Goal: Information Seeking & Learning: Learn about a topic

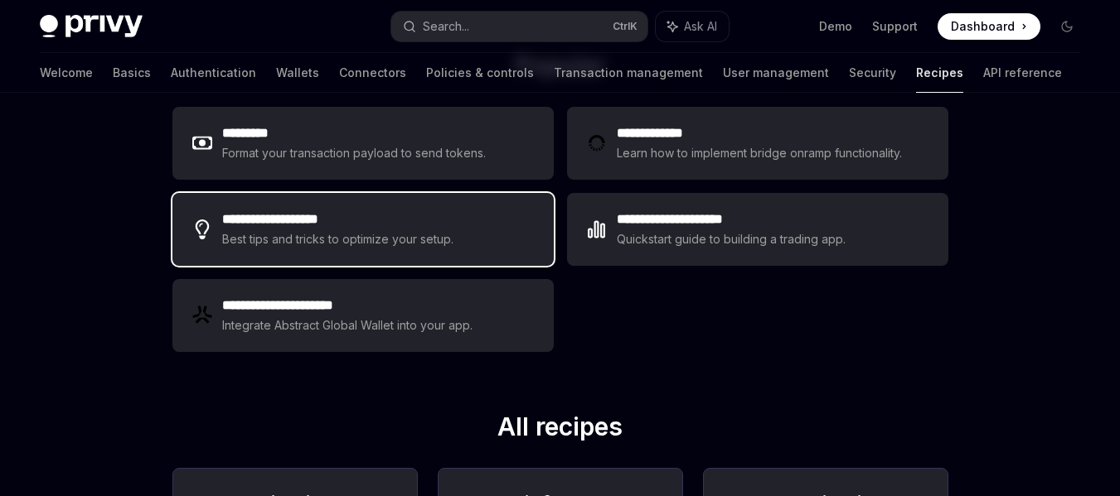
scroll to position [278, 0]
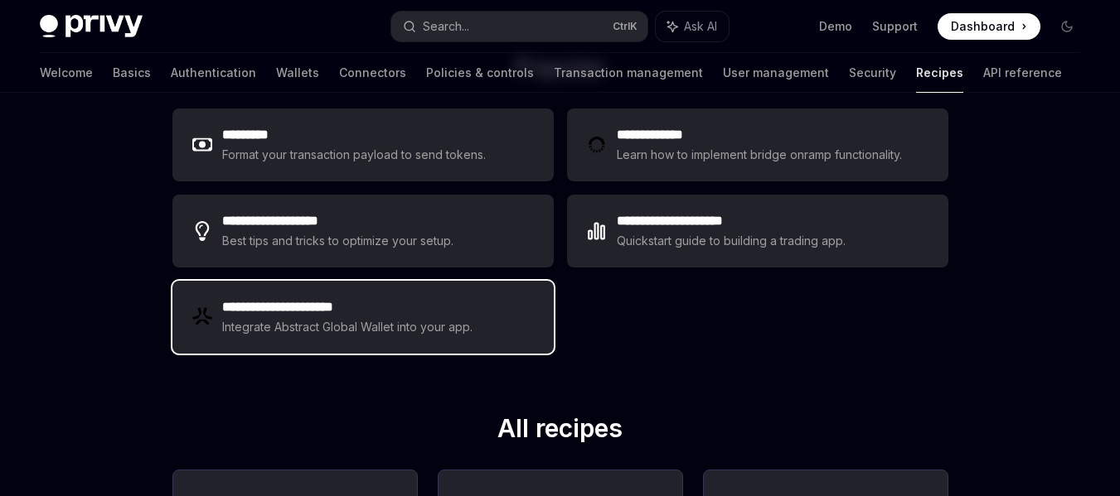
click at [374, 341] on div "**********" at bounding box center [362, 317] width 381 height 73
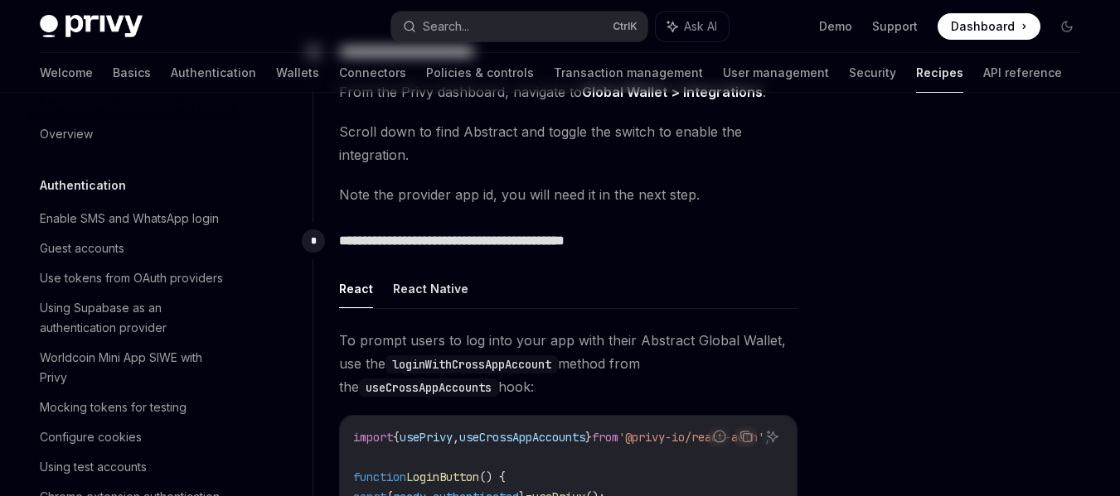
type textarea "*"
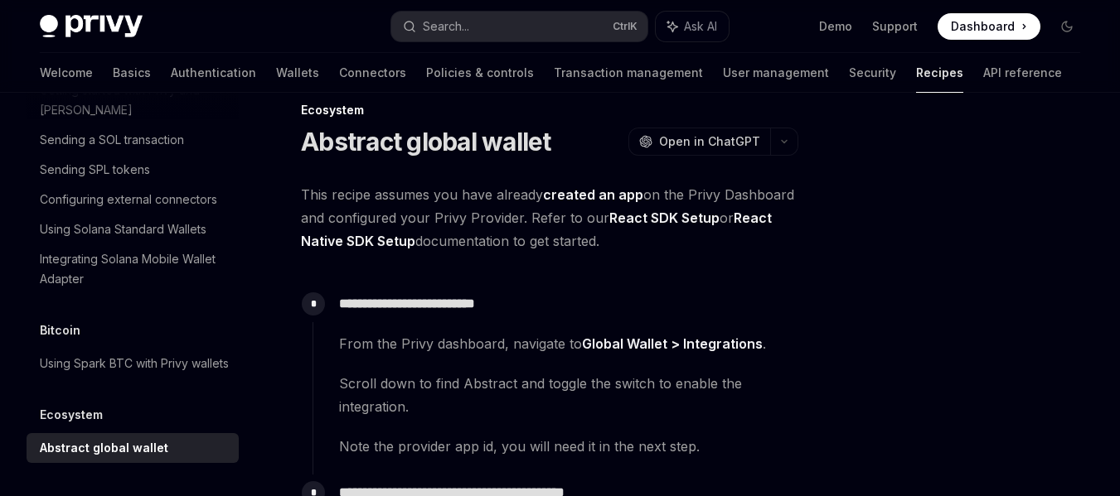
scroll to position [31, 0]
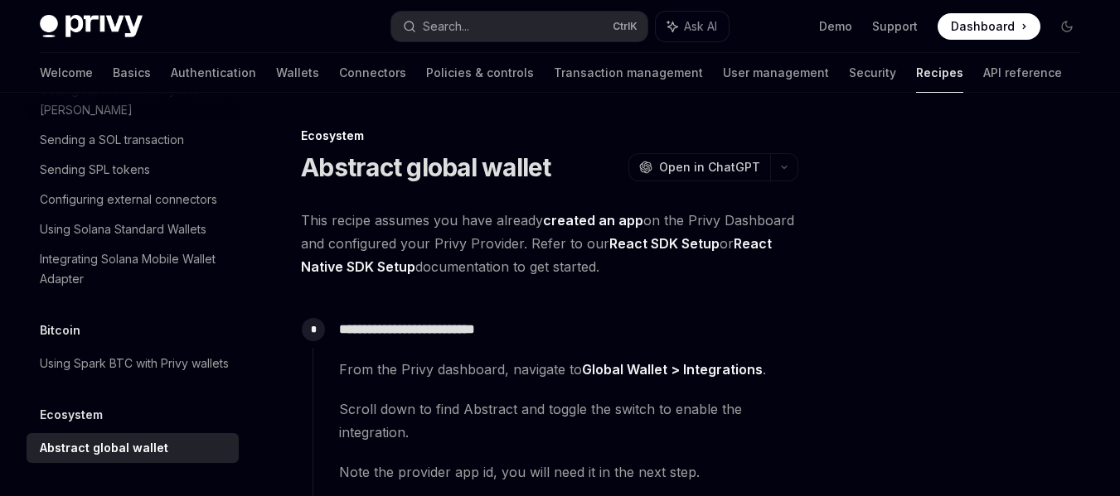
scroll to position [2704, 0]
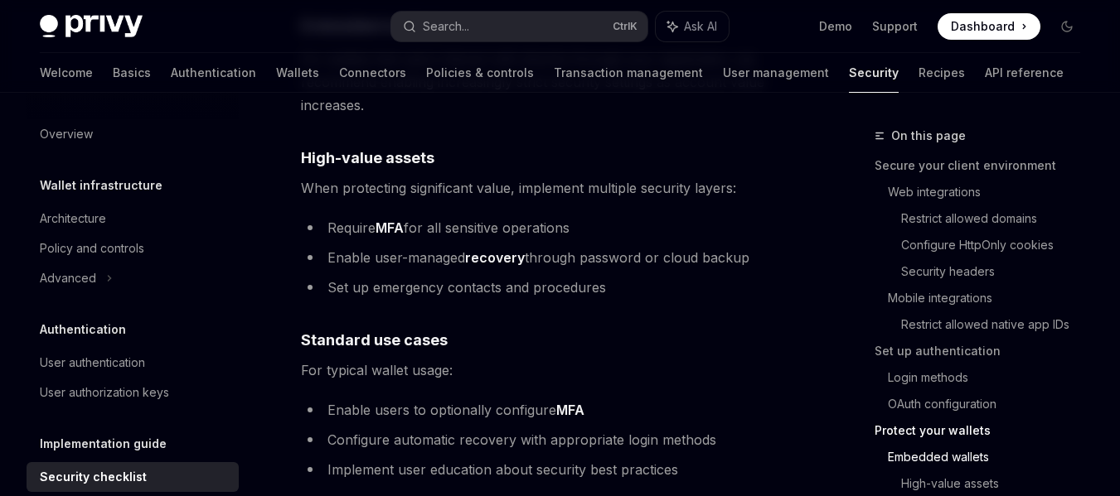
scroll to position [2390, 0]
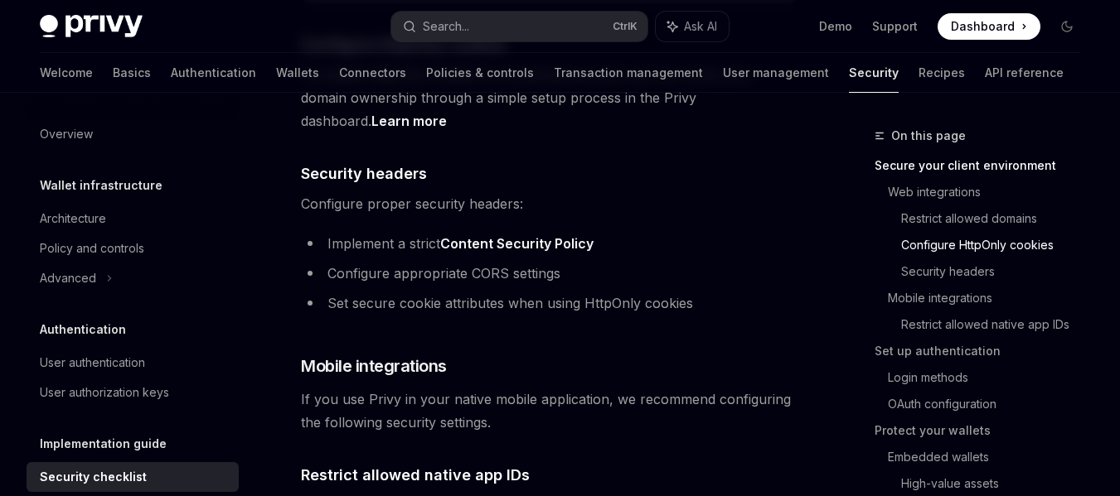
scroll to position [971, 0]
